Goal: Task Accomplishment & Management: Use online tool/utility

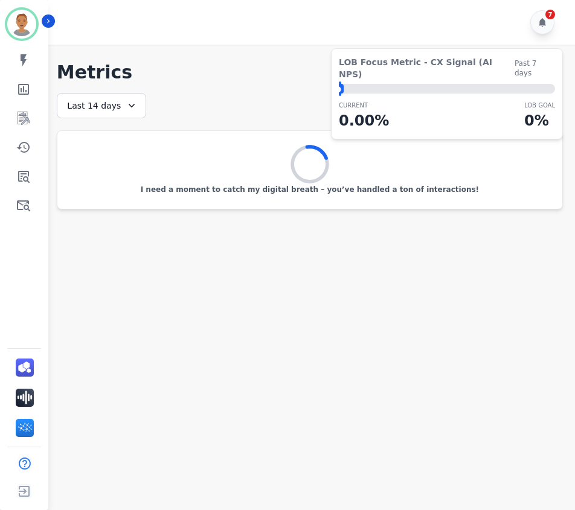
click at [138, 102] on div "Last 14 days" at bounding box center [101, 105] width 89 height 25
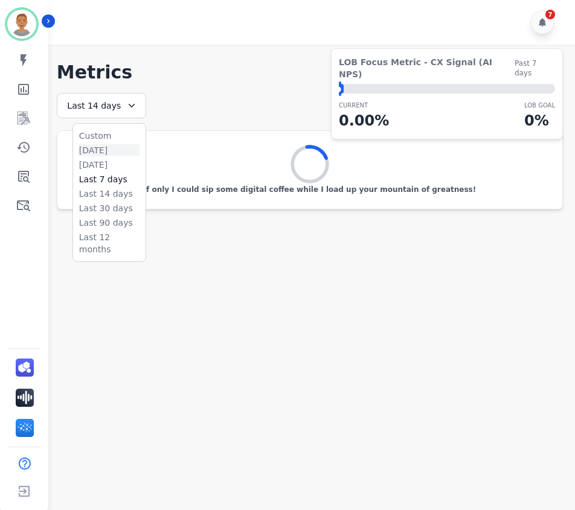
click at [103, 150] on li "[DATE]" at bounding box center [109, 150] width 60 height 12
click at [229, 411] on main "**********" at bounding box center [310, 300] width 530 height 510
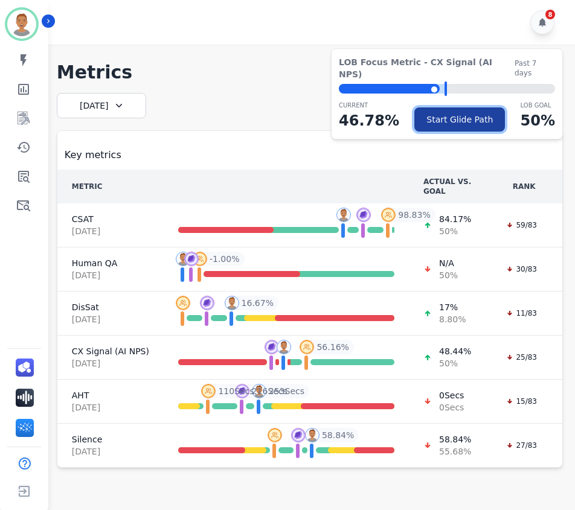
click at [437, 107] on button "Start Glide Path" at bounding box center [459, 119] width 91 height 24
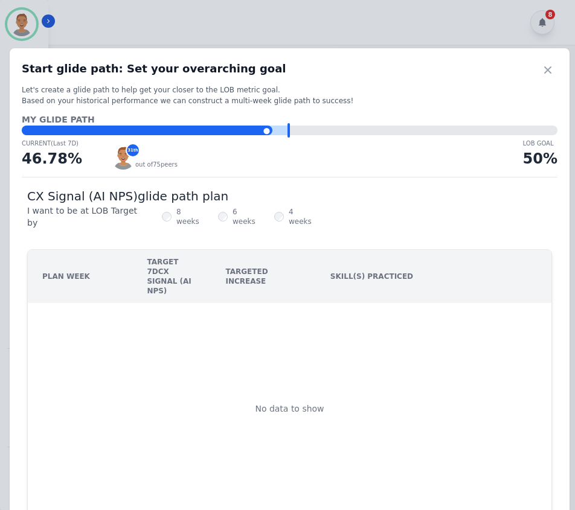
click at [266, 129] on div "⬤" at bounding box center [147, 131] width 251 height 10
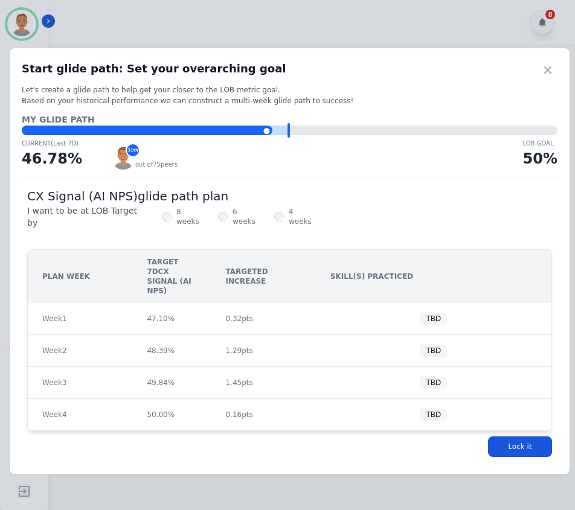
click at [432, 313] on div "TBD" at bounding box center [433, 319] width 27 height 12
drag, startPoint x: 182, startPoint y: 163, endPoint x: 106, endPoint y: 152, distance: 76.9
click at [111, 152] on div "31 th out of 75 peers" at bounding box center [317, 158] width 412 height 24
click at [126, 148] on div "31 th" at bounding box center [133, 150] width 14 height 14
click at [270, 130] on div "⬤" at bounding box center [147, 131] width 251 height 10
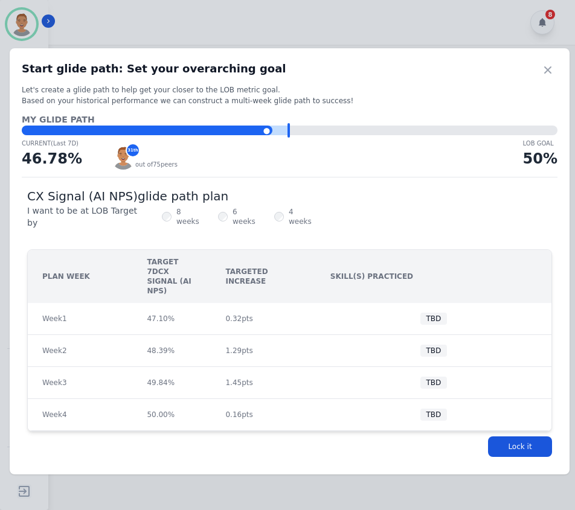
click at [267, 131] on div "⬤" at bounding box center [147, 131] width 251 height 10
click at [285, 432] on div "Lock it" at bounding box center [289, 447] width 525 height 30
click at [516, 437] on button "Lock it" at bounding box center [520, 447] width 64 height 21
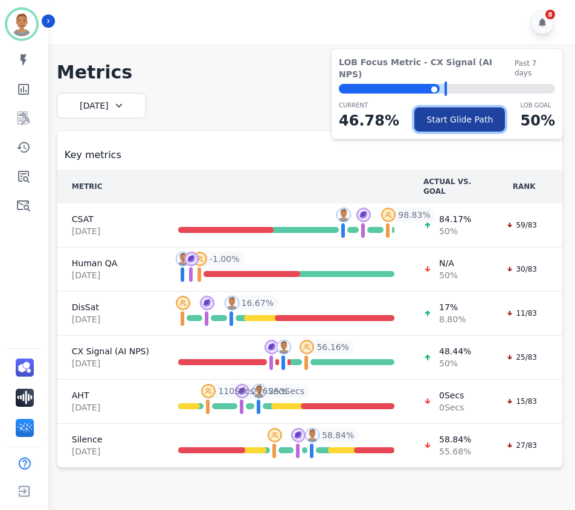
click at [443, 107] on button "Start Glide Path" at bounding box center [459, 119] width 91 height 24
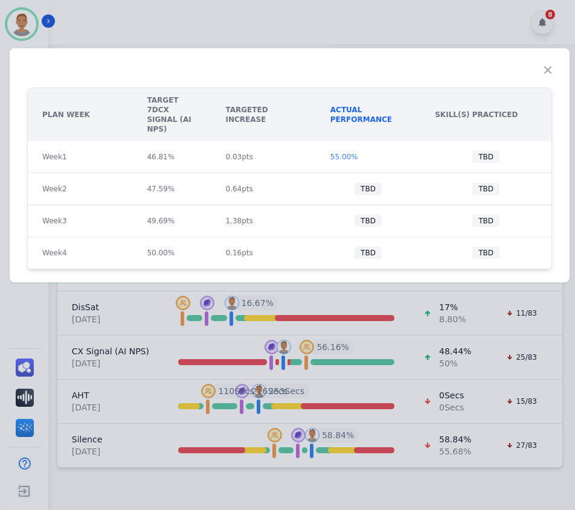
click at [96, 154] on td "Week 1" at bounding box center [80, 157] width 104 height 32
click at [538, 71] on button "button" at bounding box center [547, 69] width 19 height 19
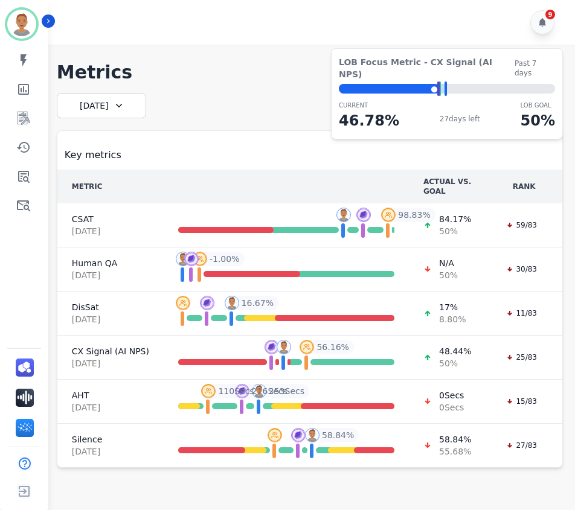
click at [117, 104] on icon at bounding box center [119, 106] width 12 height 12
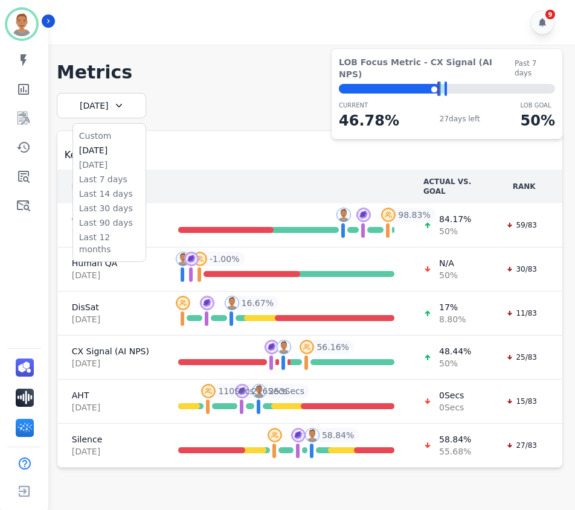
click at [249, 136] on caption "Key metrics" at bounding box center [309, 150] width 505 height 39
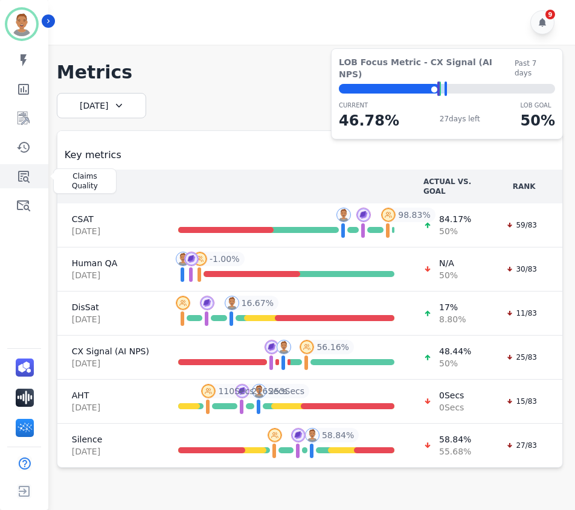
click at [18, 166] on link "Sidebar" at bounding box center [25, 176] width 46 height 24
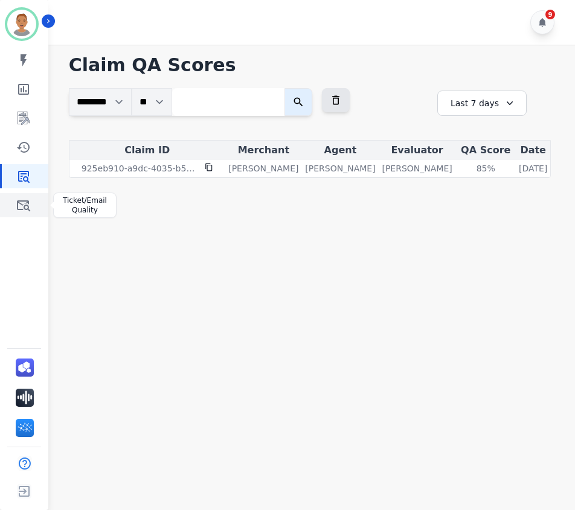
click at [27, 202] on icon "Sidebar" at bounding box center [23, 205] width 14 height 14
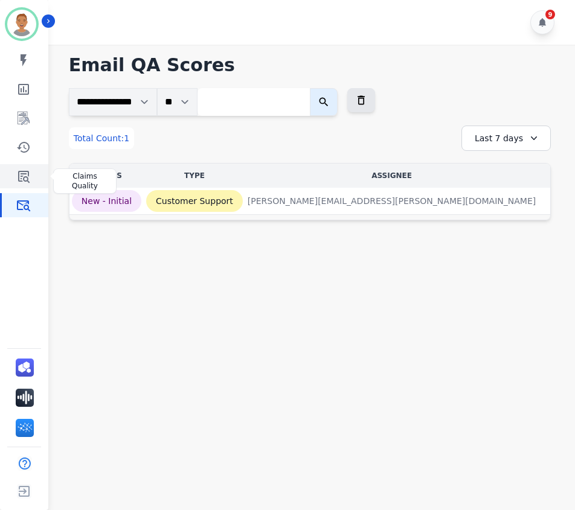
click at [23, 176] on icon "Sidebar" at bounding box center [23, 176] width 14 height 14
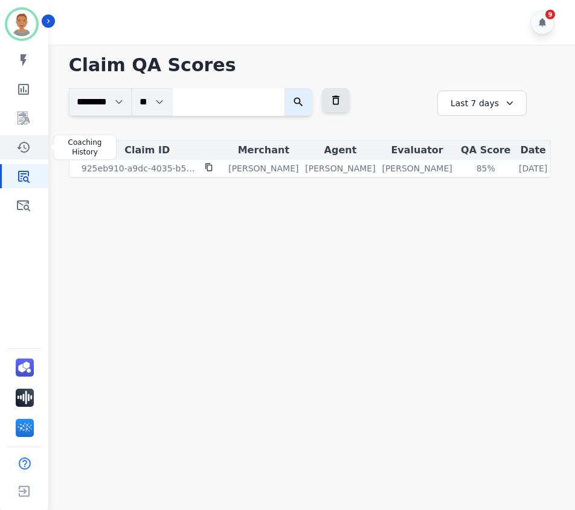
click at [28, 145] on icon "Sidebar" at bounding box center [23, 147] width 13 height 11
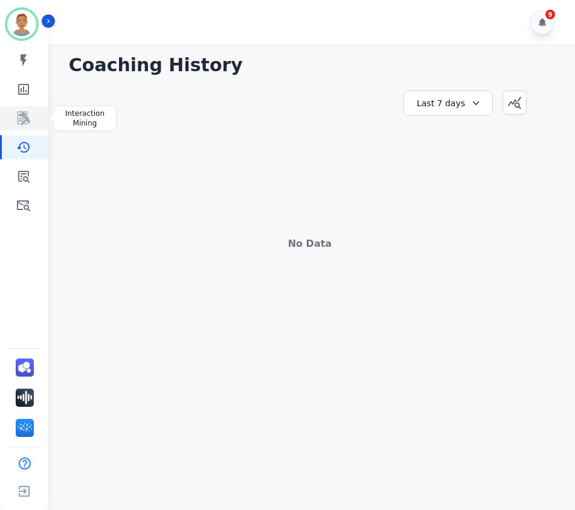
click at [19, 109] on link "Sidebar" at bounding box center [25, 118] width 46 height 24
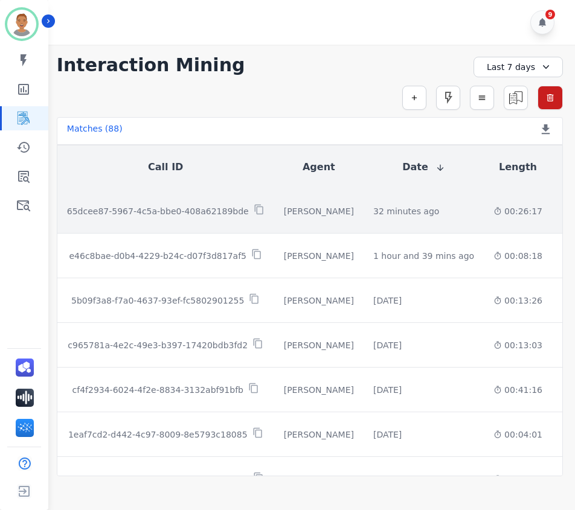
click at [439, 208] on td "32 minutes ago Start at: [DATE] 10:49am" at bounding box center [423, 211] width 120 height 45
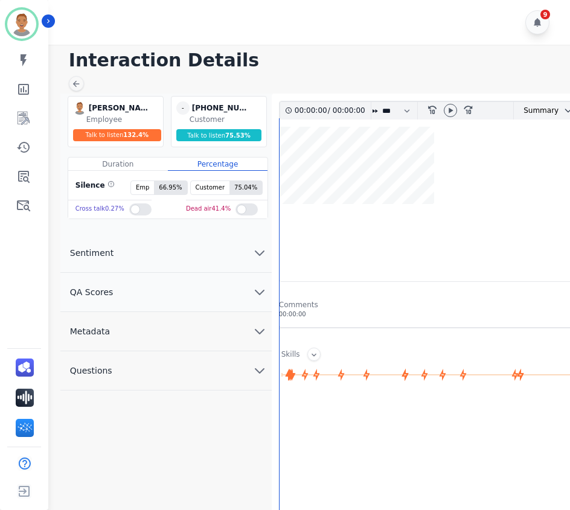
click at [129, 211] on div at bounding box center [140, 209] width 22 height 12
click at [236, 208] on div at bounding box center [246, 209] width 22 height 12
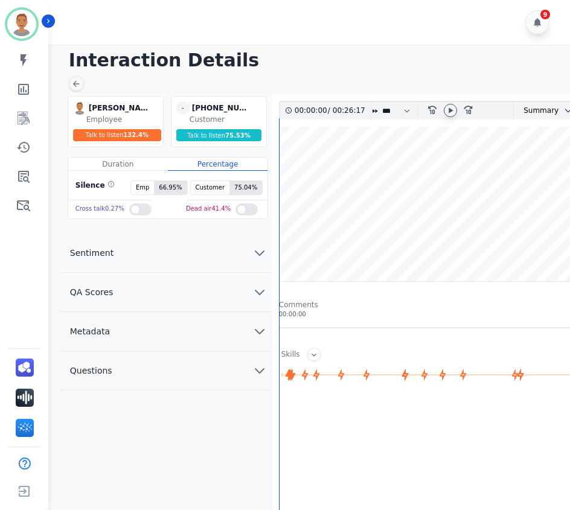
click at [446, 110] on icon at bounding box center [451, 111] width 10 height 10
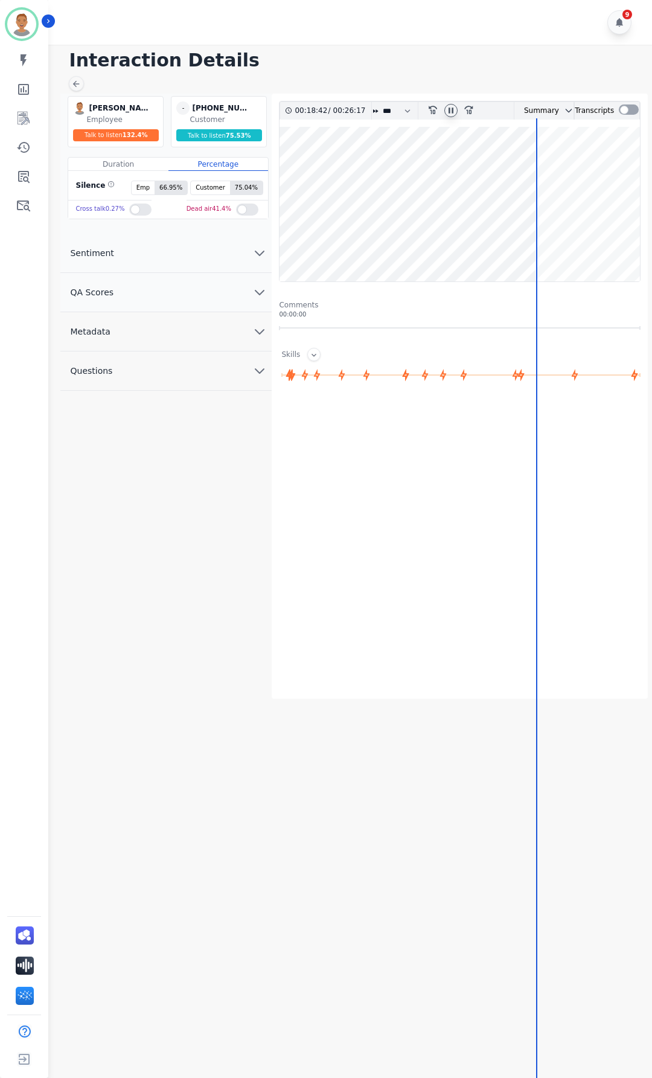
click at [453, 111] on icon at bounding box center [451, 109] width 5 height 5
